Goal: Share content

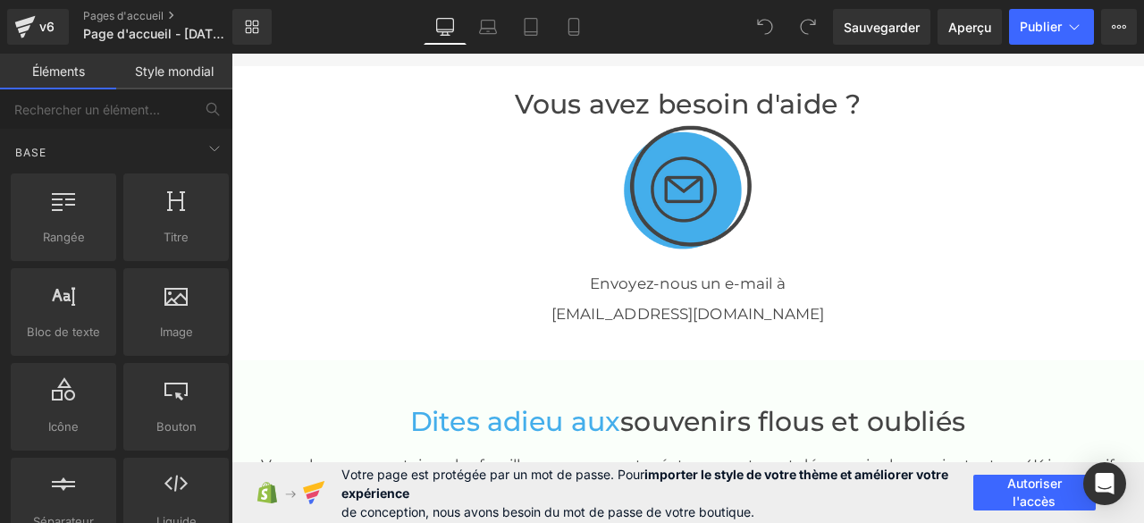
scroll to position [3040, 0]
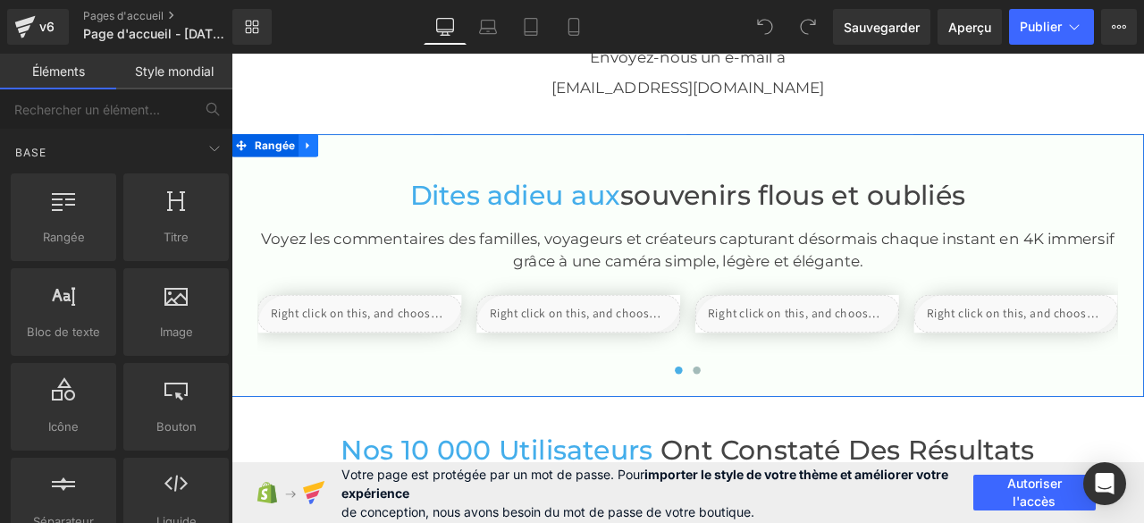
click at [320, 159] on icon at bounding box center [322, 163] width 4 height 8
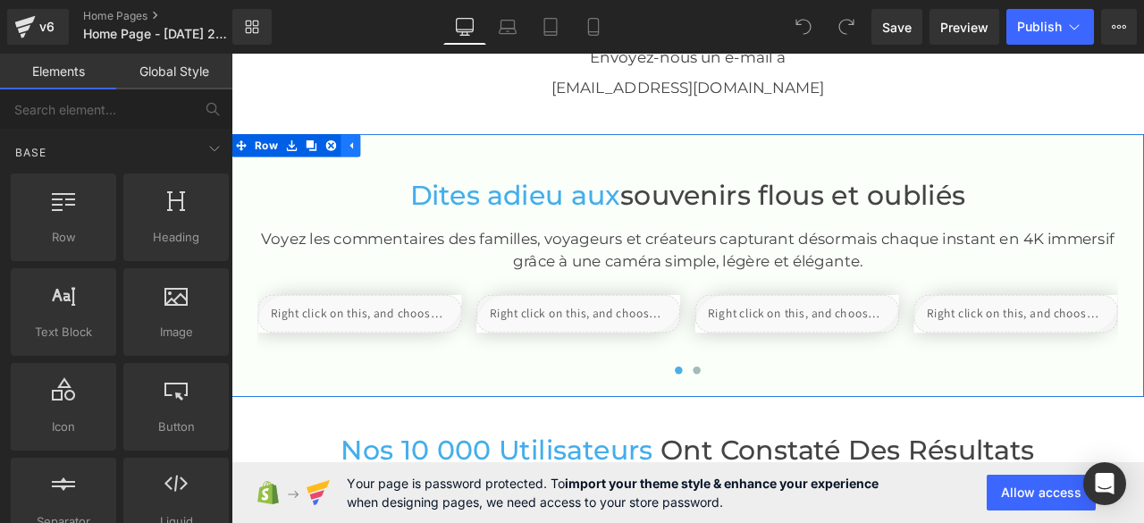
click at [367, 156] on icon at bounding box center [373, 162] width 13 height 13
click at [297, 160] on icon at bounding box center [303, 162] width 13 height 13
click at [297, 163] on icon at bounding box center [303, 162] width 13 height 13
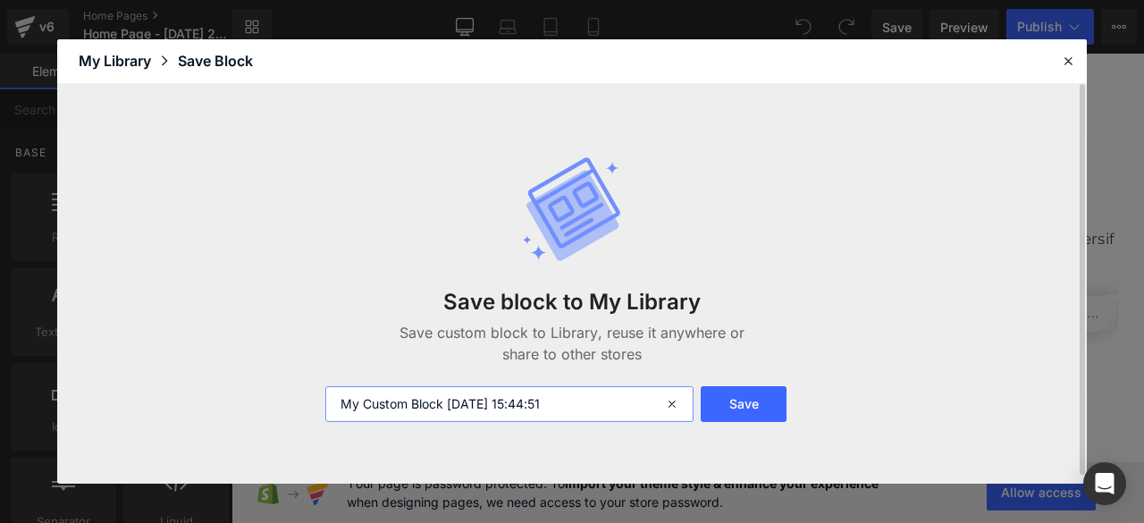
click at [639, 406] on input "My Custom Block [DATE] 15:44:51" at bounding box center [509, 404] width 368 height 36
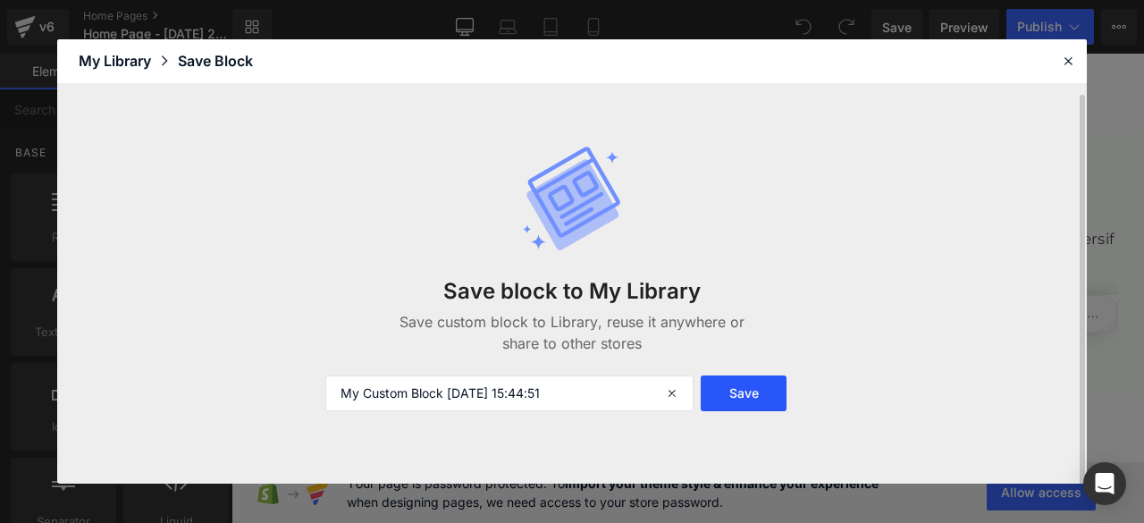
click at [764, 393] on button "Save" at bounding box center [744, 394] width 86 height 36
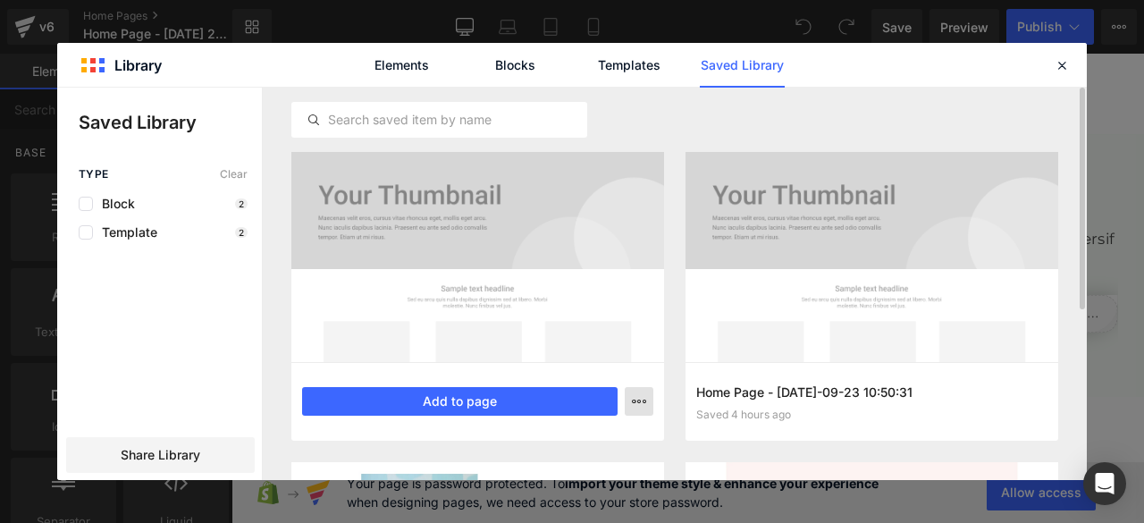
click at [640, 401] on icon "button" at bounding box center [639, 401] width 14 height 14
click at [640, 401] on div at bounding box center [572, 284] width 1030 height 393
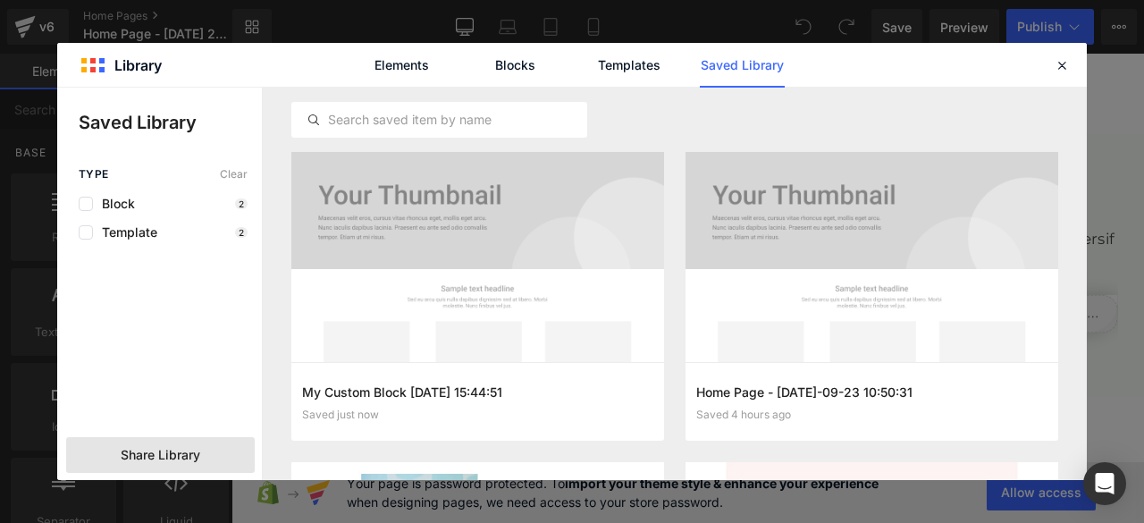
click at [175, 457] on span "Share Library" at bounding box center [161, 455] width 80 height 18
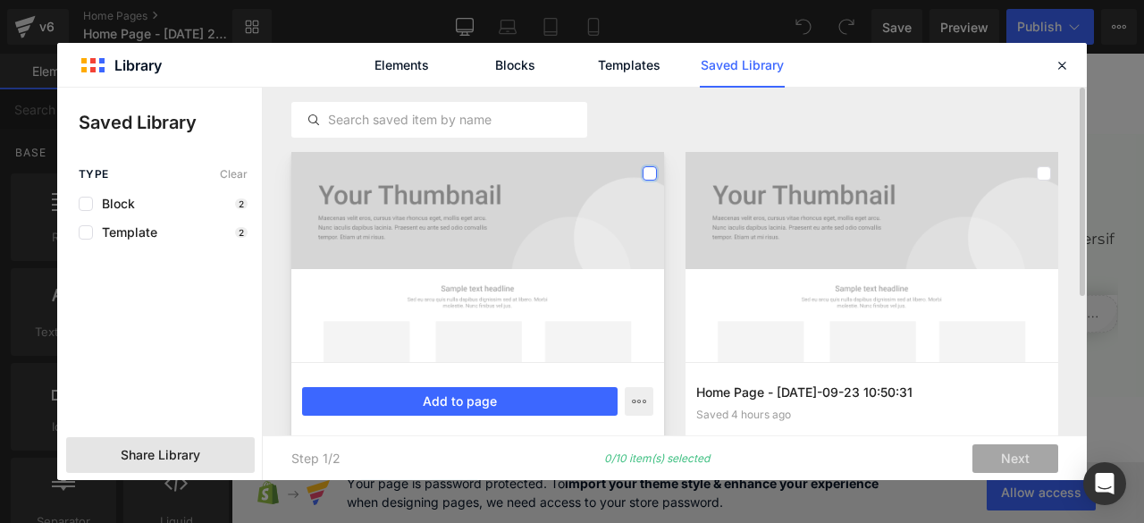
click at [653, 173] on label at bounding box center [650, 173] width 14 height 14
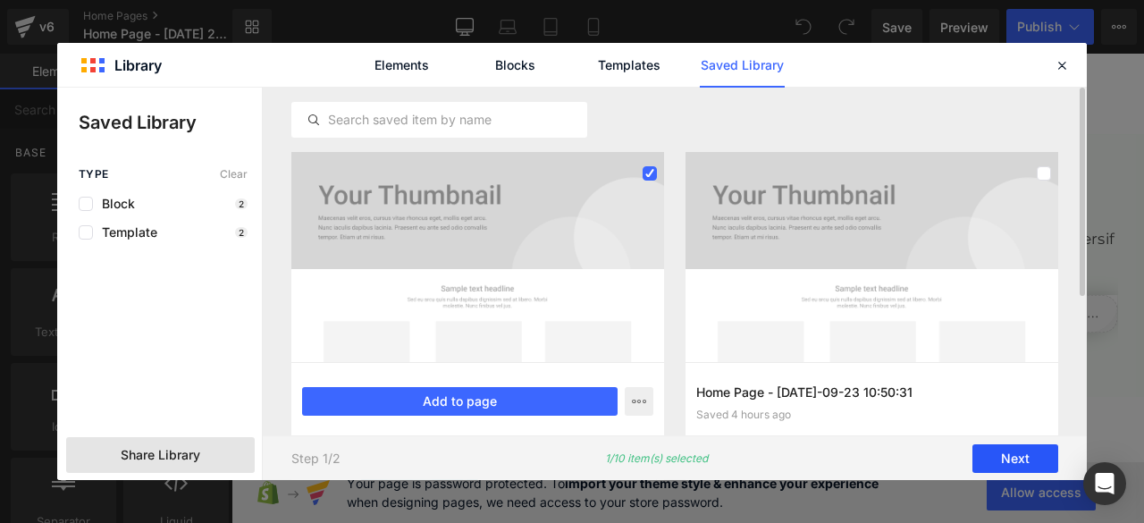
click at [1010, 461] on button "Next" at bounding box center [1016, 458] width 86 height 29
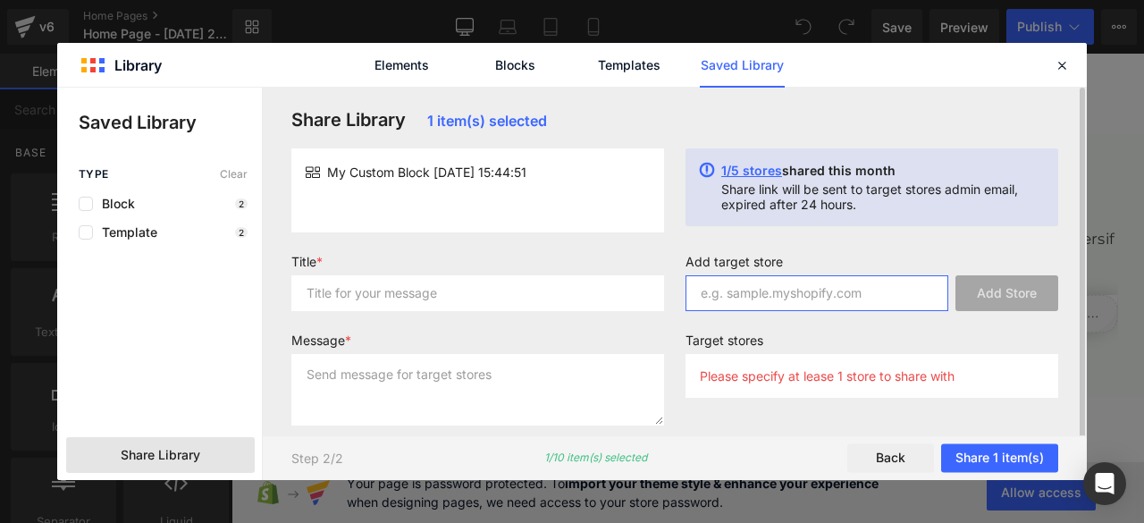
click at [789, 286] on input "text" at bounding box center [817, 293] width 263 height 36
click at [815, 297] on input "text" at bounding box center [817, 293] width 263 height 36
paste input "b0wafj-qp"
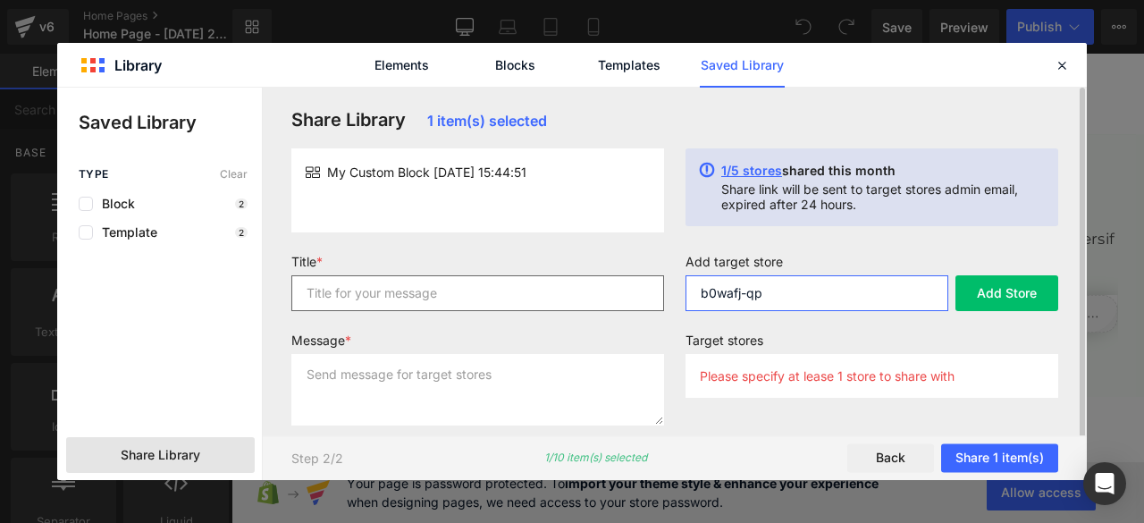
type input "b0wafj-qp"
click at [558, 296] on input "text" at bounding box center [477, 293] width 373 height 36
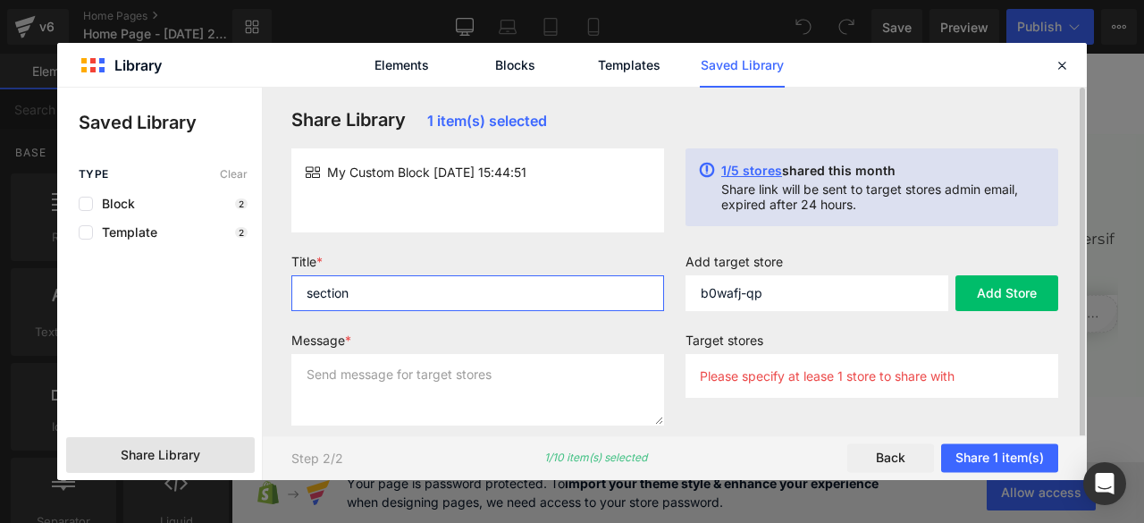
type input "section"
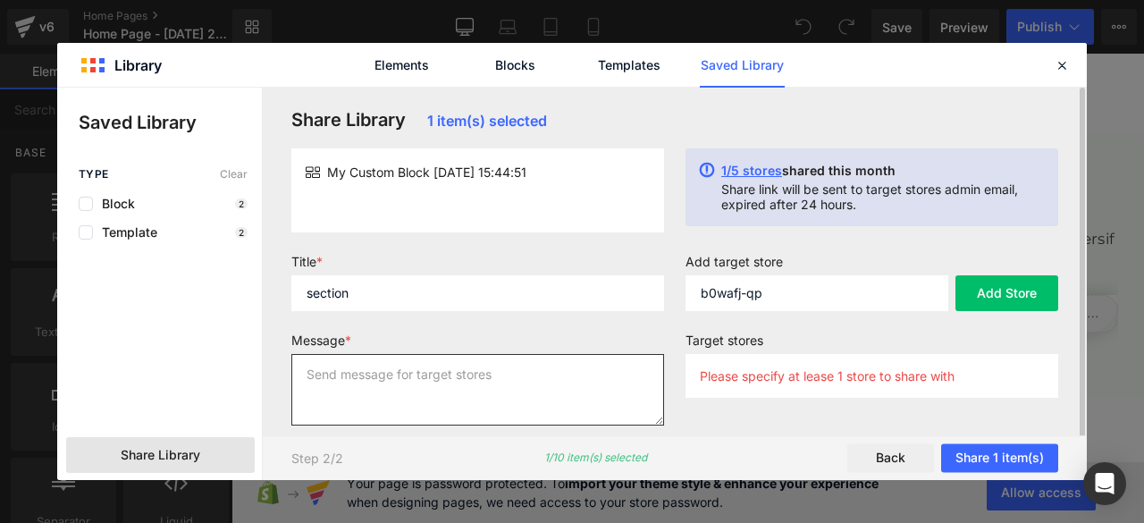
click at [502, 383] on textarea at bounding box center [477, 390] width 373 height 72
type textarea "section"
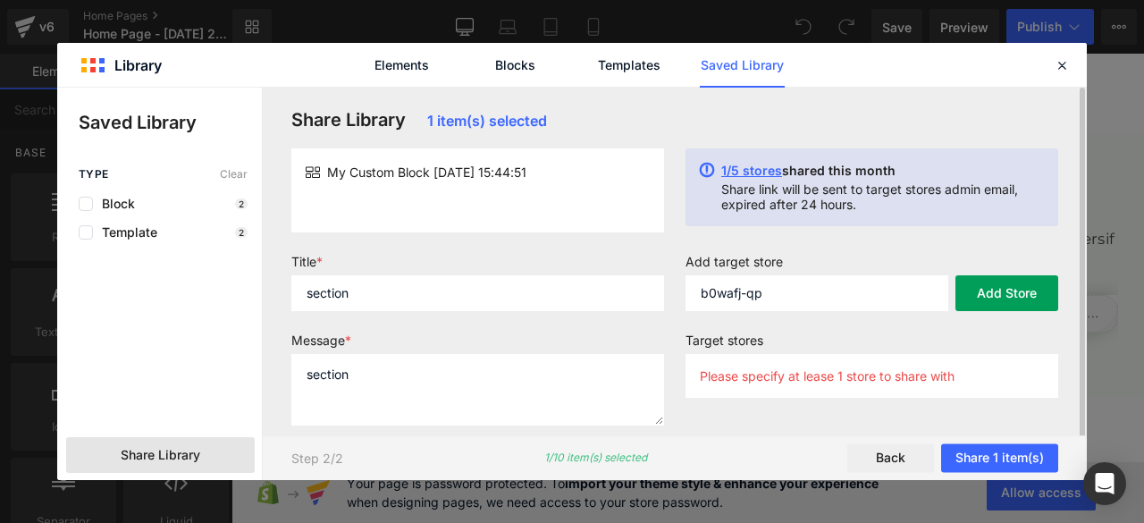
click at [992, 291] on button "Add Store" at bounding box center [1007, 293] width 103 height 36
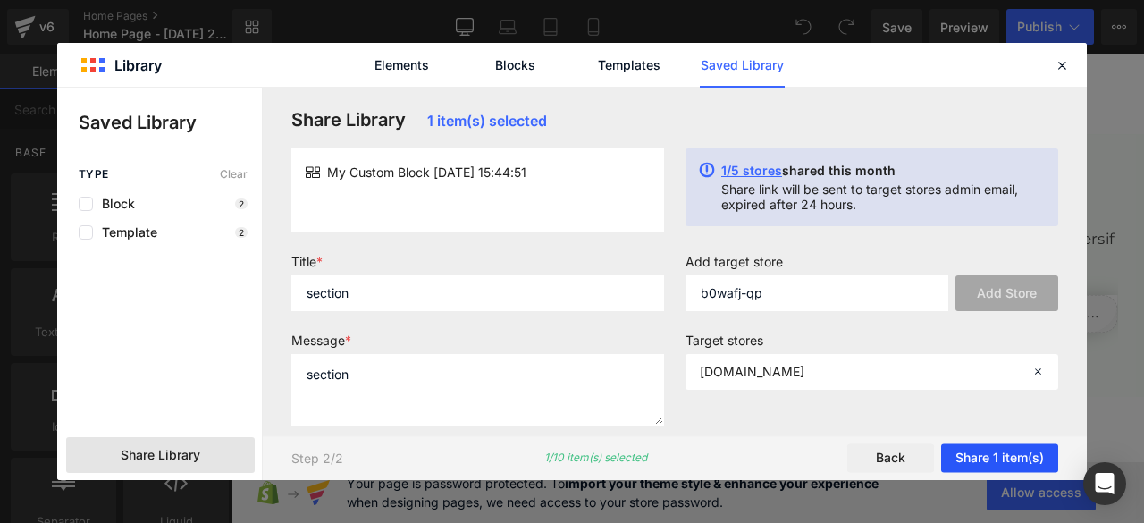
click at [978, 456] on button "Share 1 item(s)" at bounding box center [999, 458] width 117 height 29
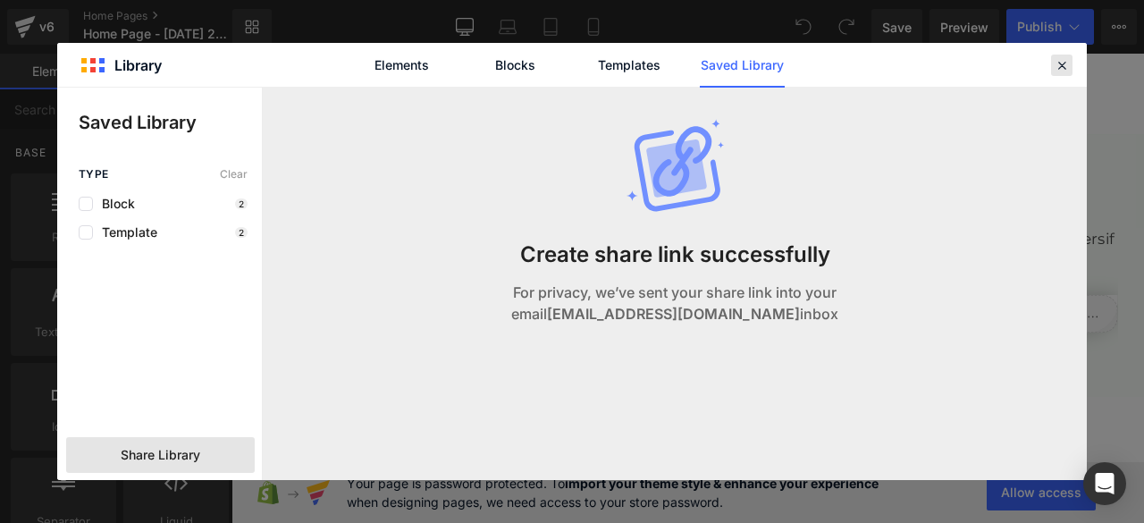
click at [1059, 65] on icon at bounding box center [1062, 65] width 16 height 16
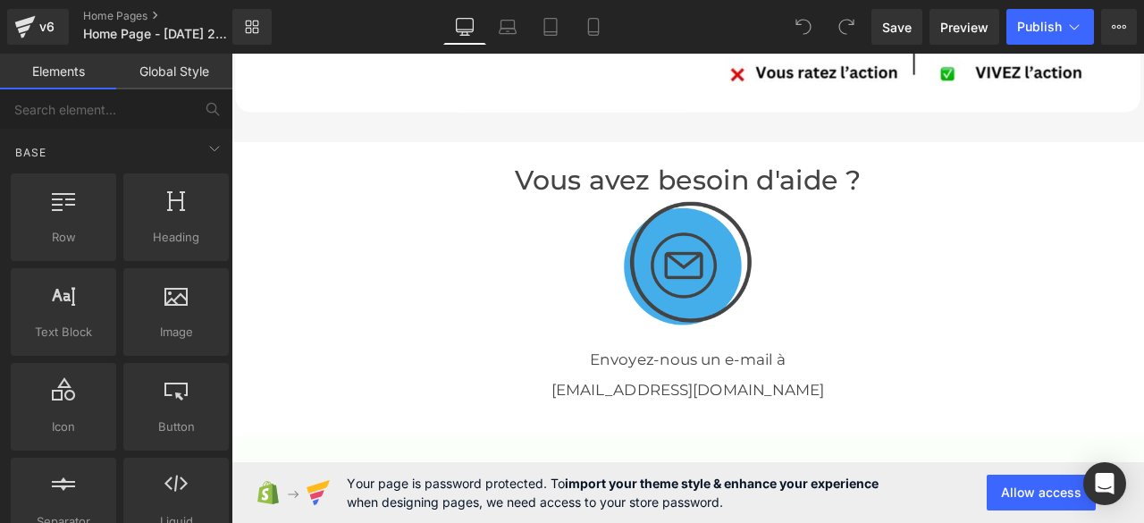
scroll to position [2772, 0]
